Goal: Navigation & Orientation: Locate item on page

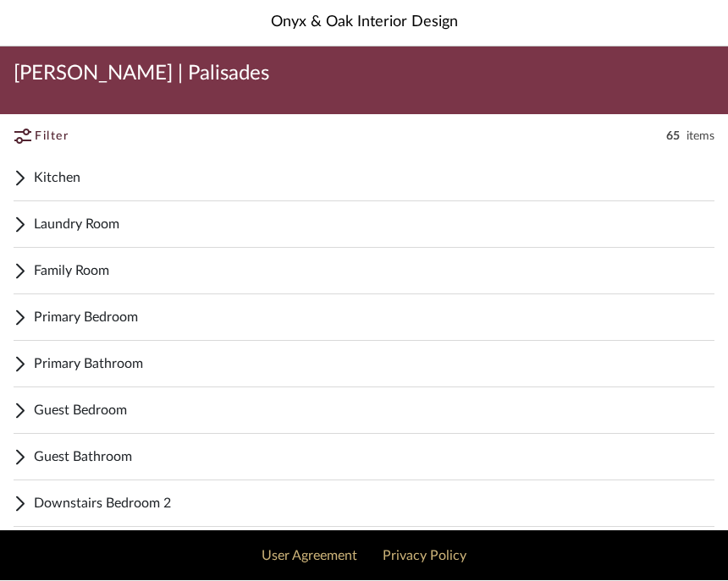
click at [107, 266] on span "Family Room" at bounding box center [374, 271] width 680 height 20
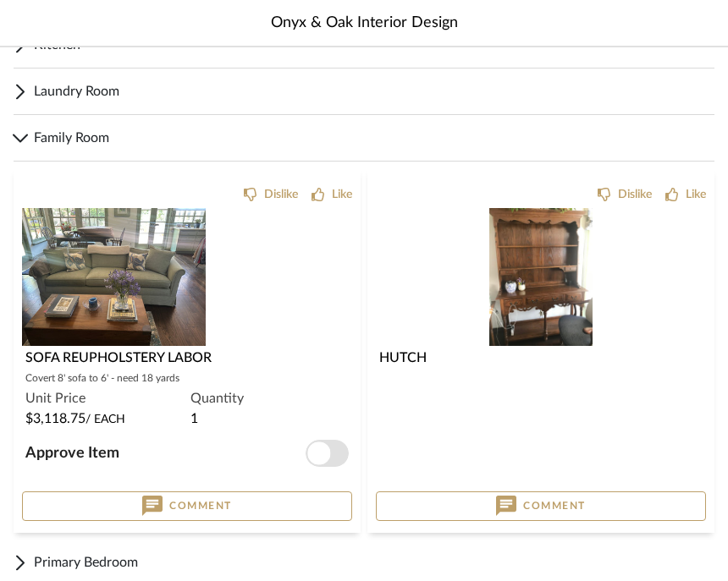
scroll to position [134, 0]
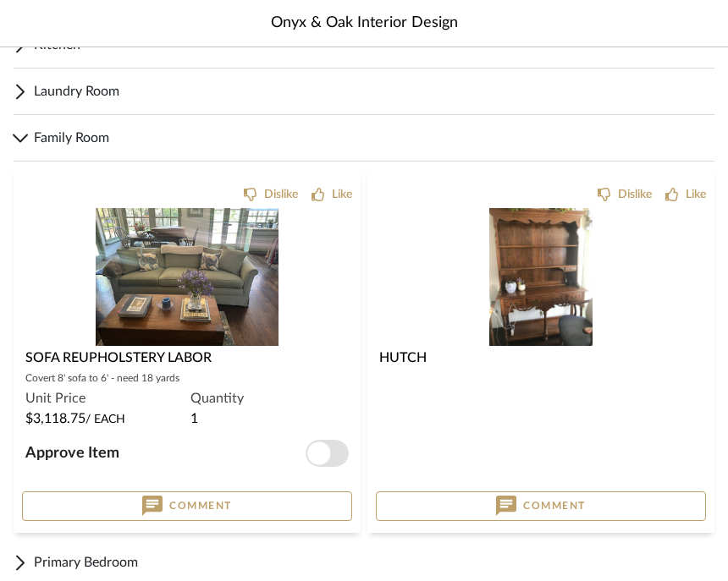
click at [0, 0] on img at bounding box center [0, 0] width 0 height 0
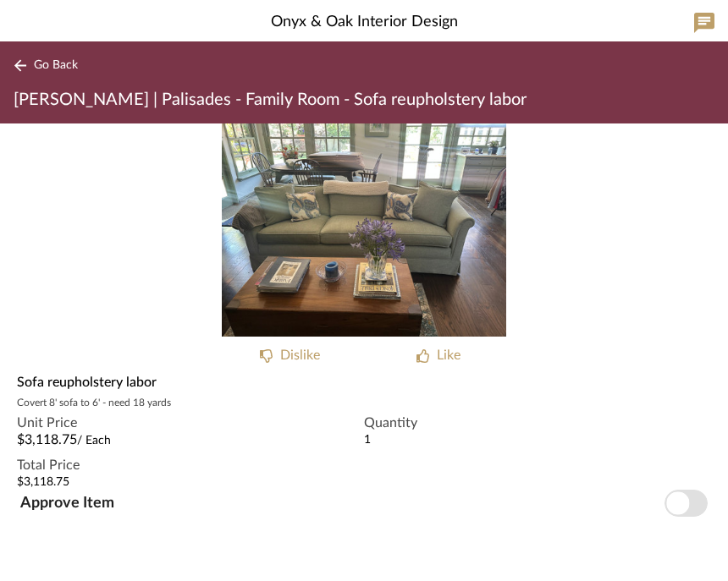
click at [95, 89] on div "Go Back [PERSON_NAME] | Palisades - Family Room - Sofa reupholstery labor" at bounding box center [364, 83] width 728 height 82
click at [63, 59] on span "Go Back" at bounding box center [56, 66] width 44 height 14
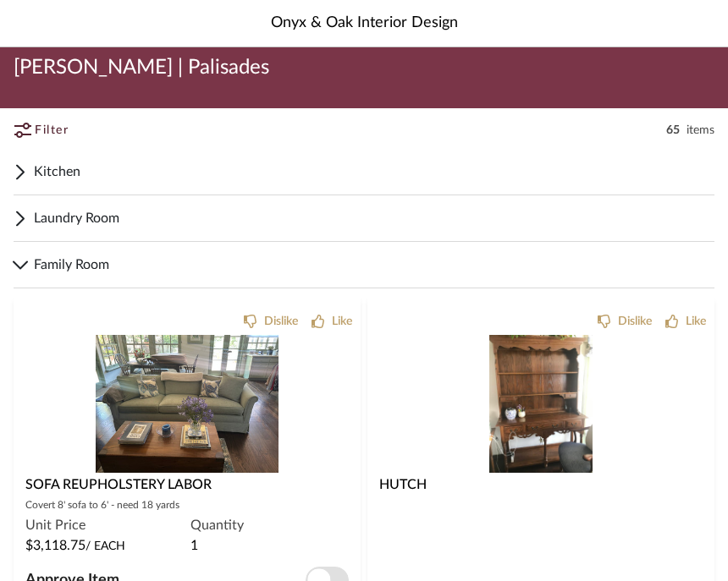
scroll to position [17, 0]
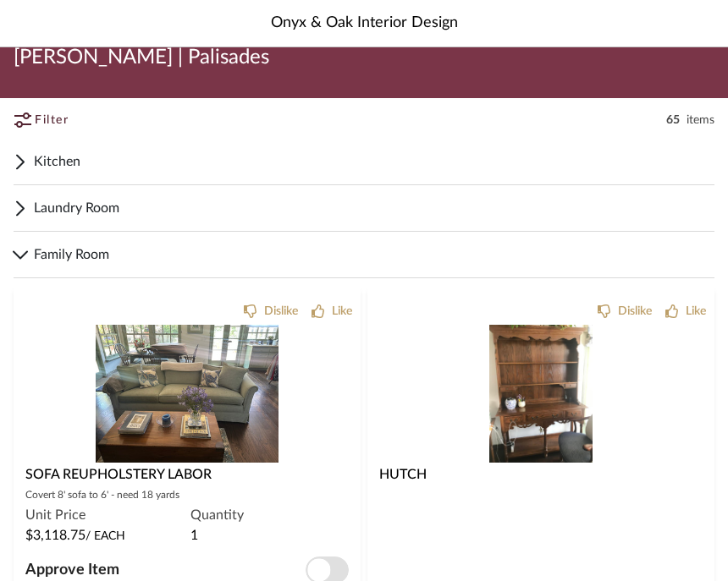
click at [624, 381] on div "0" at bounding box center [541, 394] width 330 height 138
